Goal: Information Seeking & Learning: Find specific fact

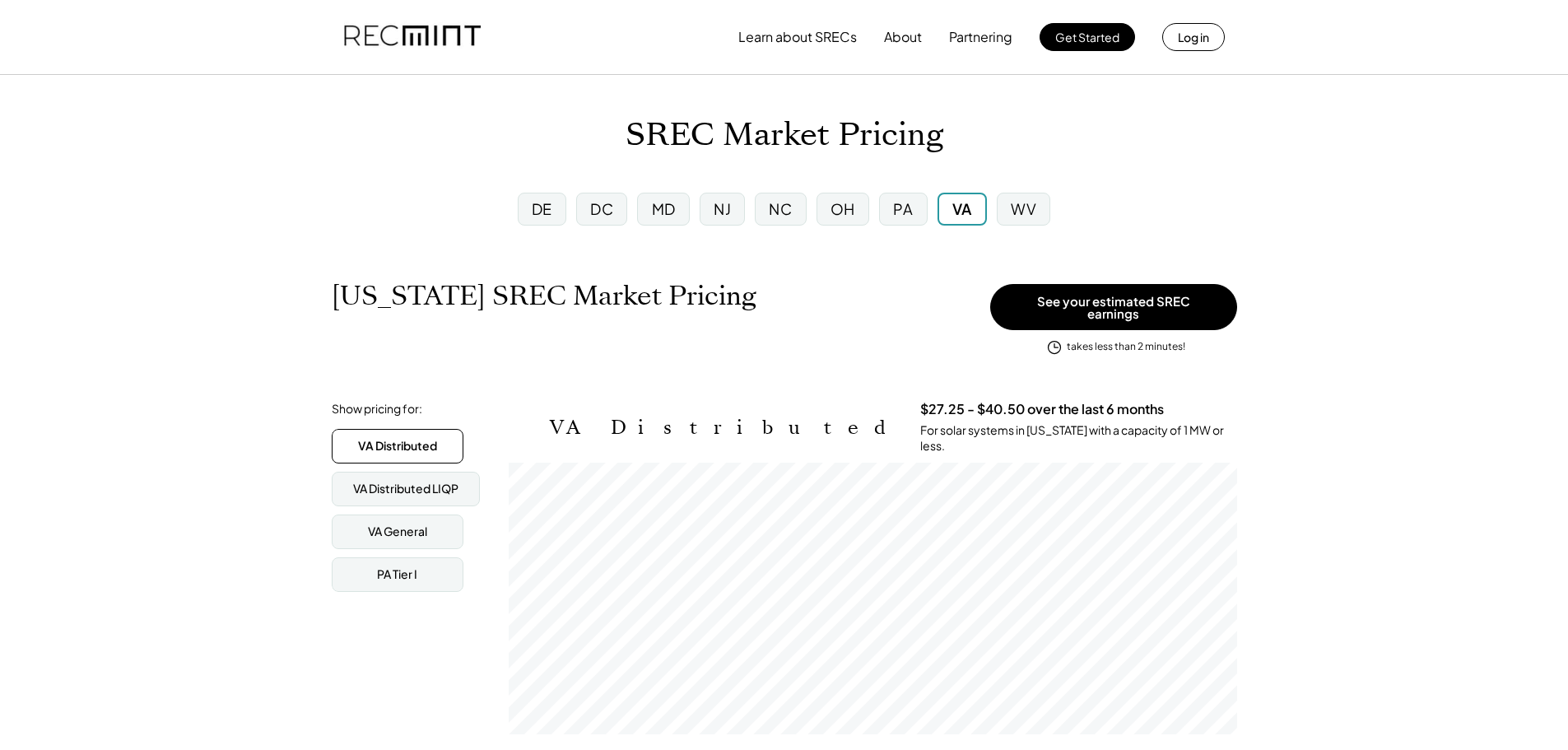
scroll to position [272, 728]
click at [910, 214] on div "PA" at bounding box center [903, 209] width 20 height 21
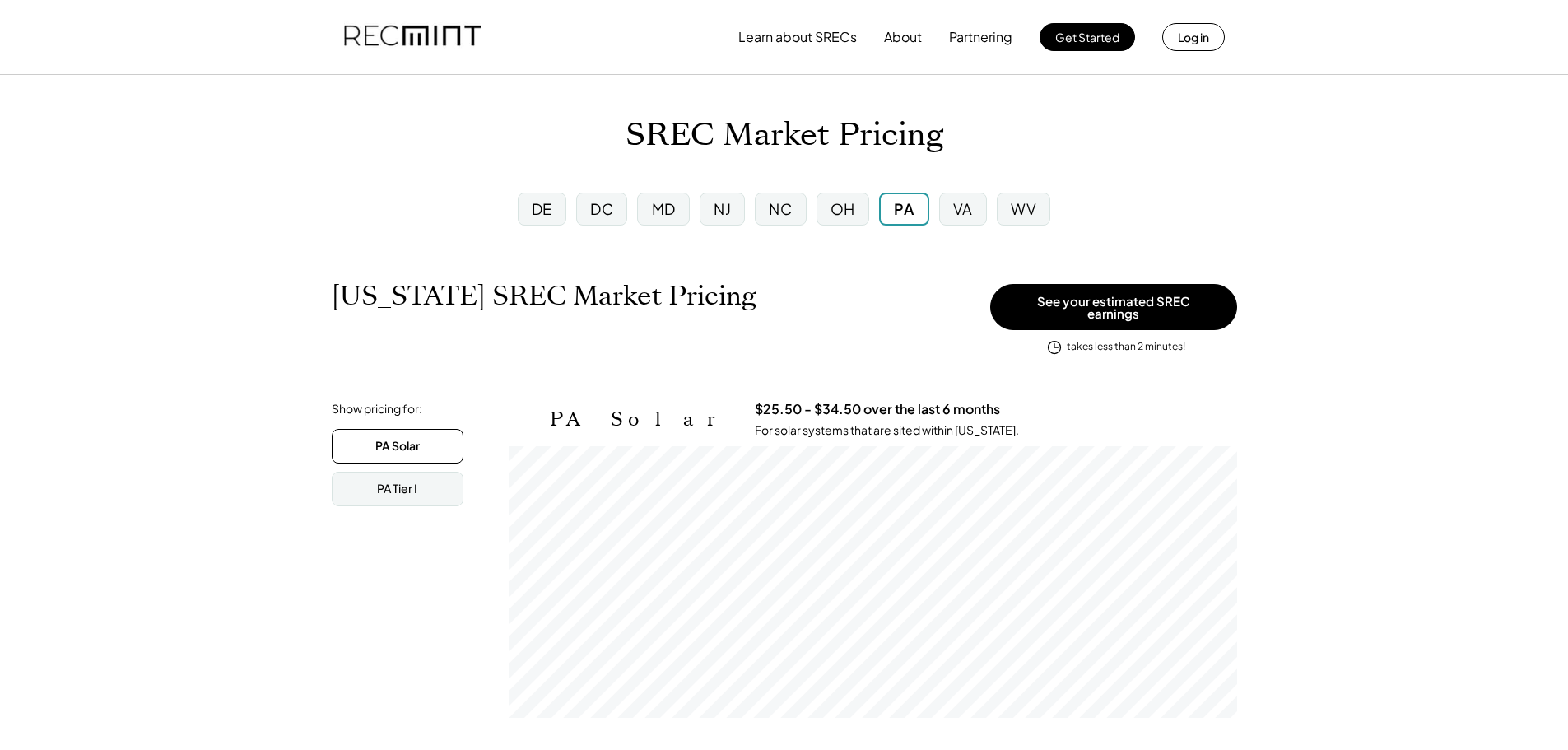
scroll to position [272, 728]
click at [972, 216] on div "VA" at bounding box center [963, 209] width 20 height 21
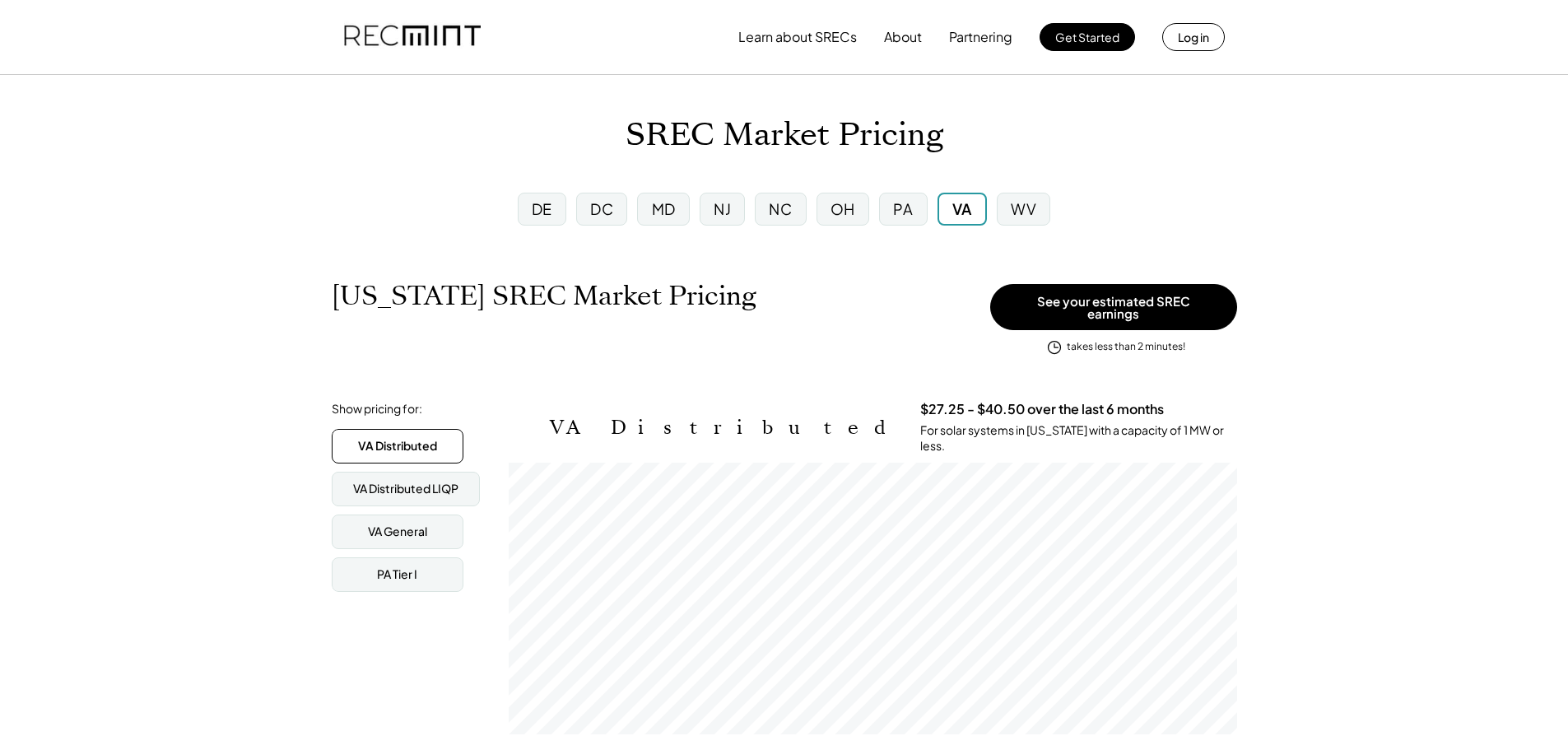
scroll to position [272, 728]
click at [399, 568] on div "PA Tier I" at bounding box center [397, 574] width 40 height 17
click at [894, 215] on div "PA" at bounding box center [903, 209] width 20 height 21
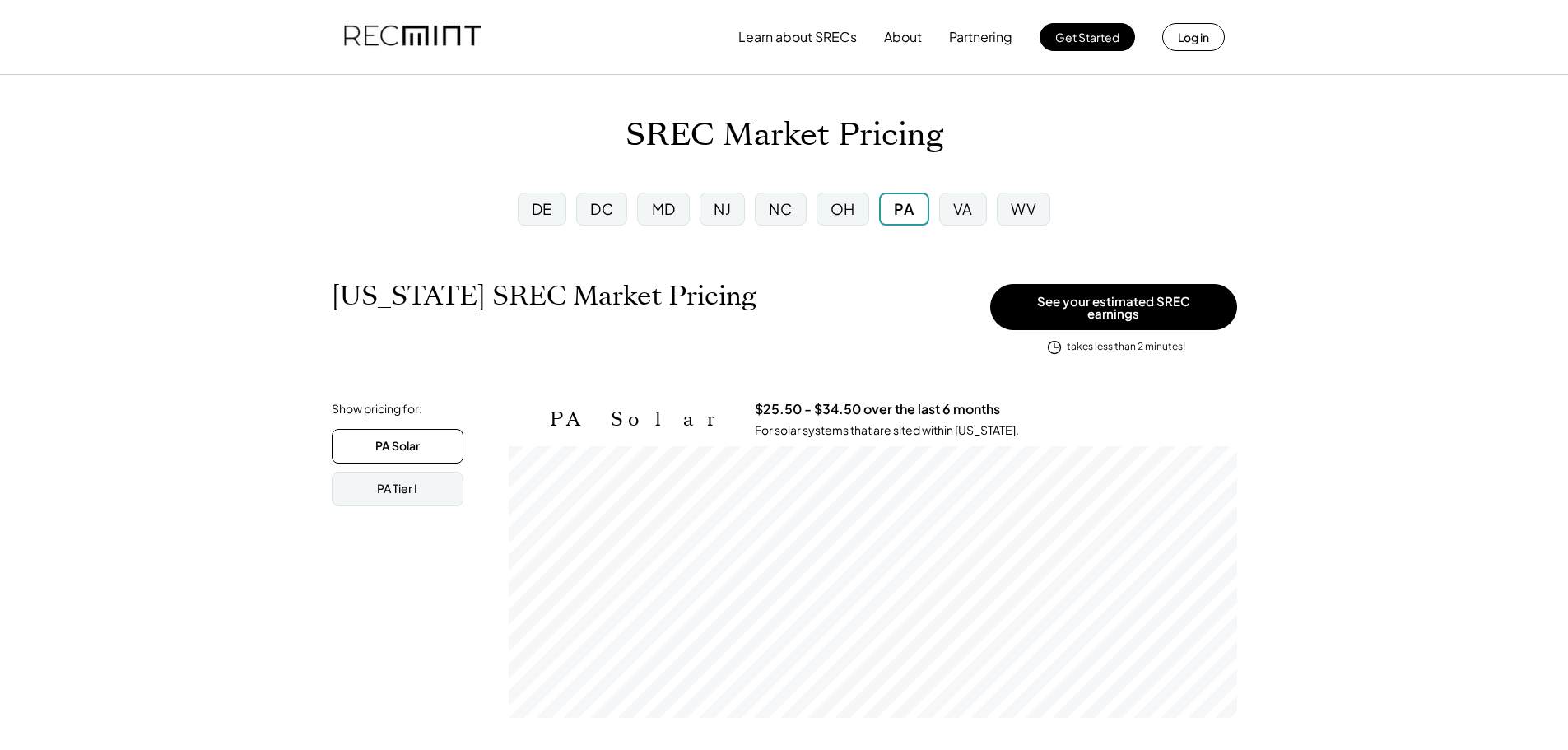
scroll to position [272, 728]
click at [435, 492] on div "PA Tier I" at bounding box center [398, 489] width 132 height 35
click at [414, 438] on div "PA Solar" at bounding box center [397, 446] width 43 height 17
click at [408, 472] on div "PA Tier I" at bounding box center [398, 489] width 132 height 35
click at [385, 416] on div "Show pricing for: PA Solar PA Tier I [GEOGRAPHIC_DATA] General PA Tier I" at bounding box center [414, 454] width 164 height 106
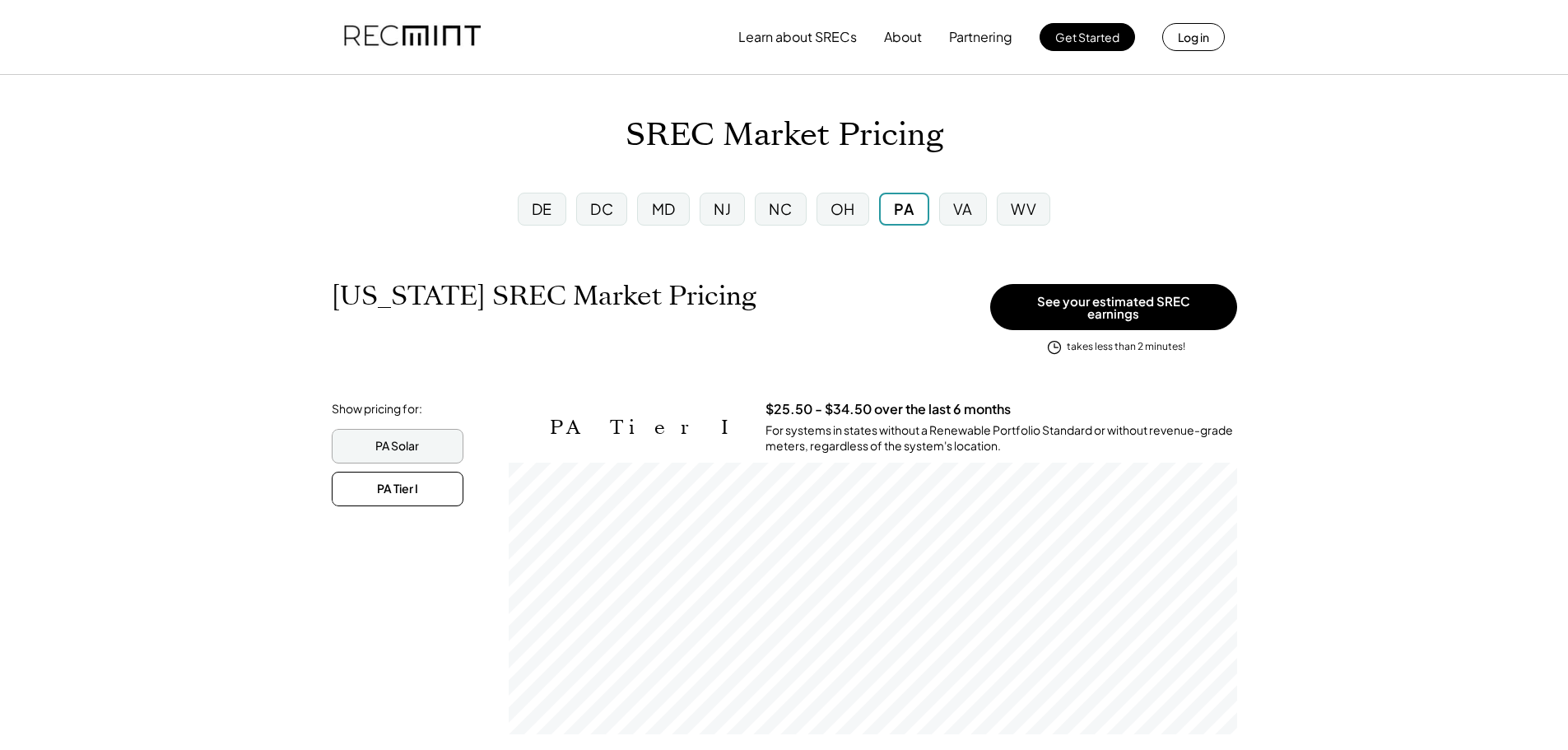
click at [392, 441] on div "PA Solar" at bounding box center [397, 446] width 43 height 17
click at [407, 488] on div "PA Tier I" at bounding box center [397, 488] width 40 height 17
click at [390, 443] on div "PA Solar" at bounding box center [397, 446] width 43 height 17
